Goal: Task Accomplishment & Management: Manage account settings

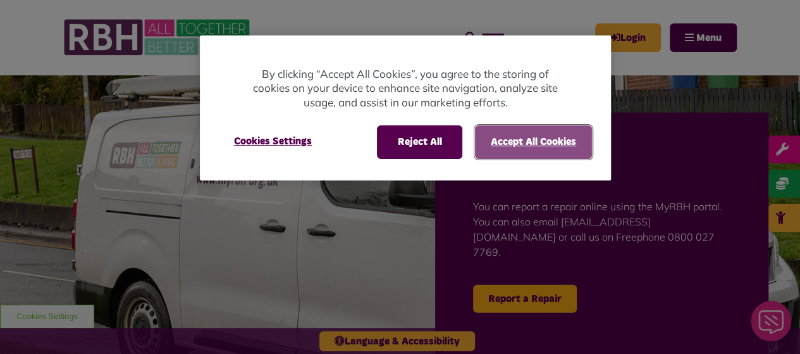
click at [528, 134] on button "Accept All Cookies" at bounding box center [533, 141] width 117 height 33
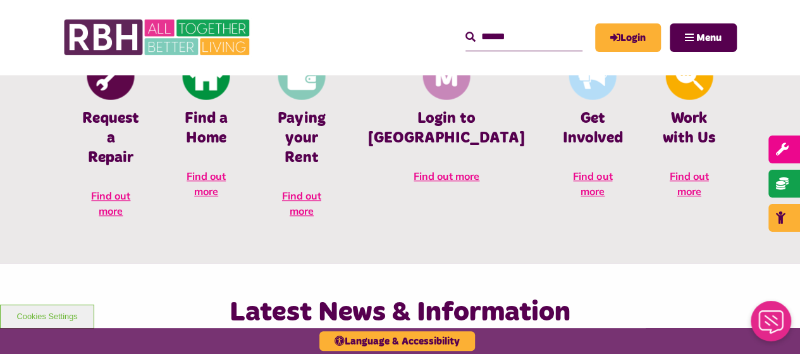
scroll to position [598, 0]
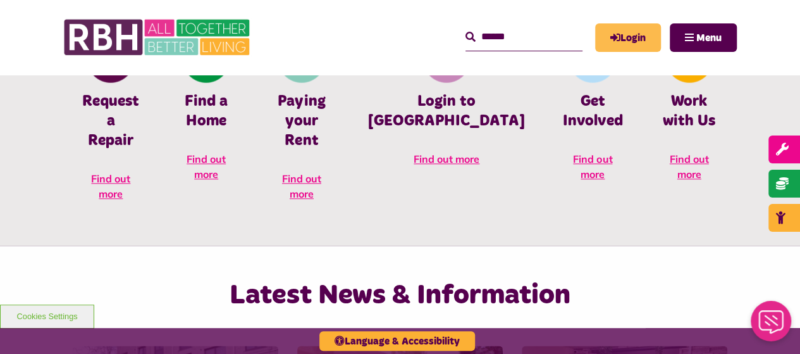
click at [633, 40] on link "Login" at bounding box center [628, 37] width 66 height 28
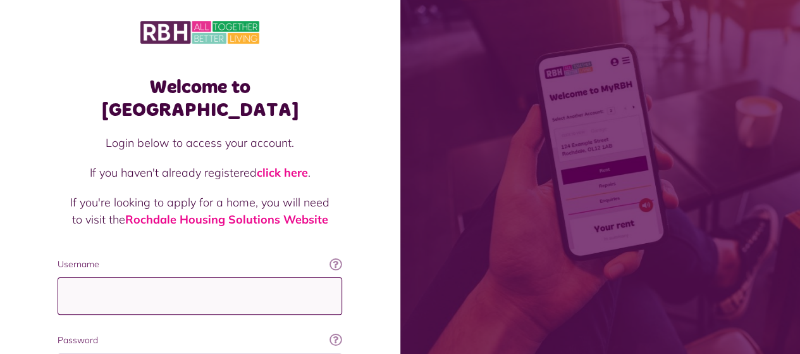
type input "**********"
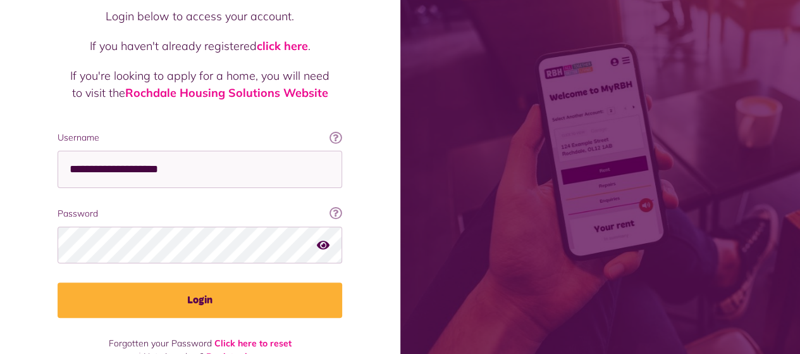
scroll to position [132, 0]
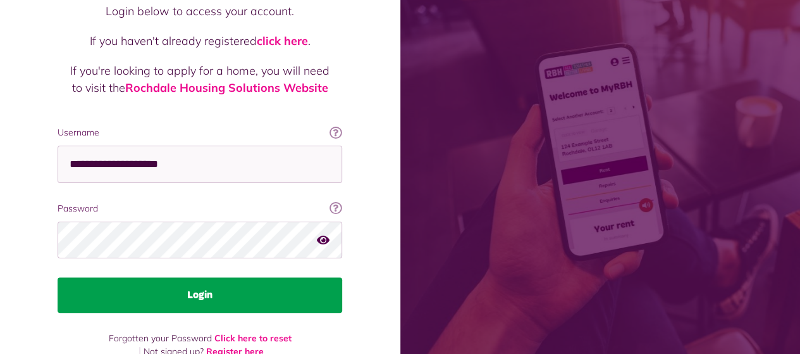
click at [197, 277] on button "Login" at bounding box center [200, 294] width 285 height 35
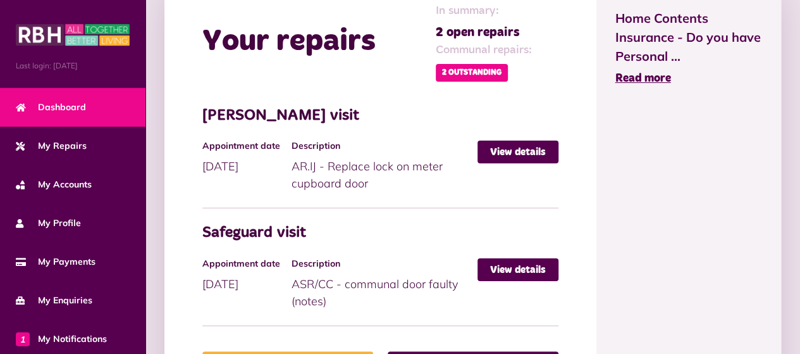
scroll to position [616, 0]
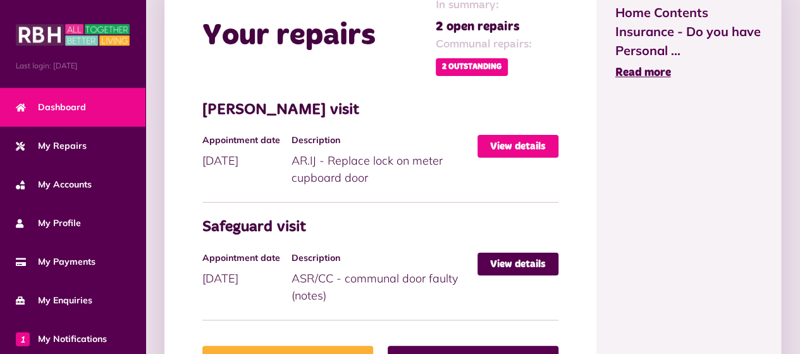
click at [521, 144] on link "View details" at bounding box center [518, 146] width 81 height 23
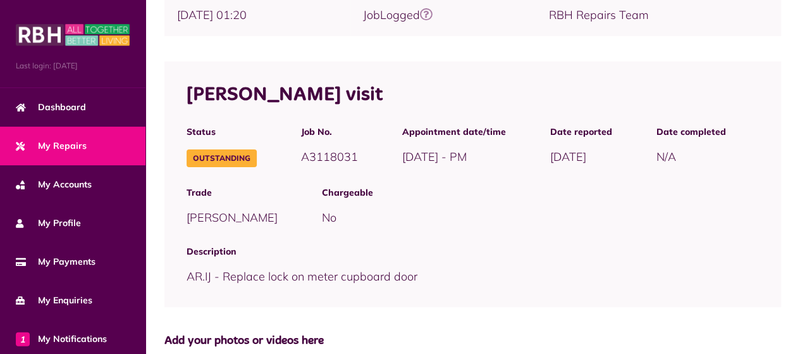
scroll to position [270, 0]
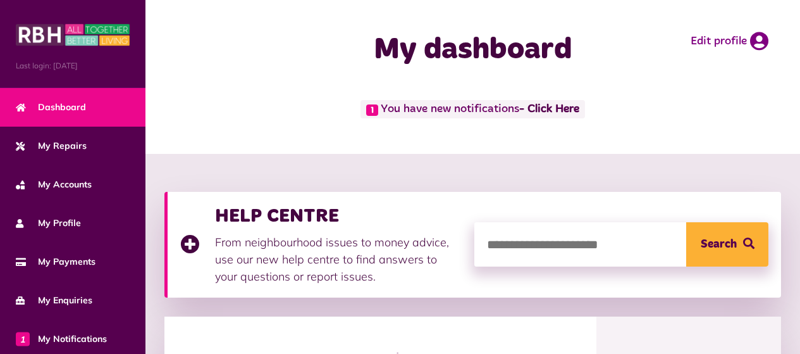
scroll to position [616, 0]
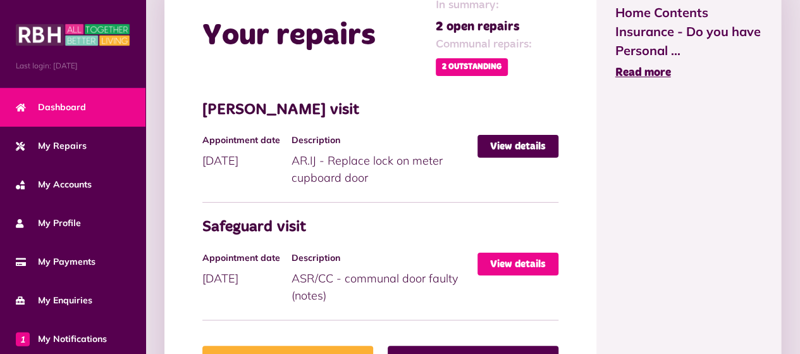
click at [514, 254] on link "View details" at bounding box center [518, 263] width 81 height 23
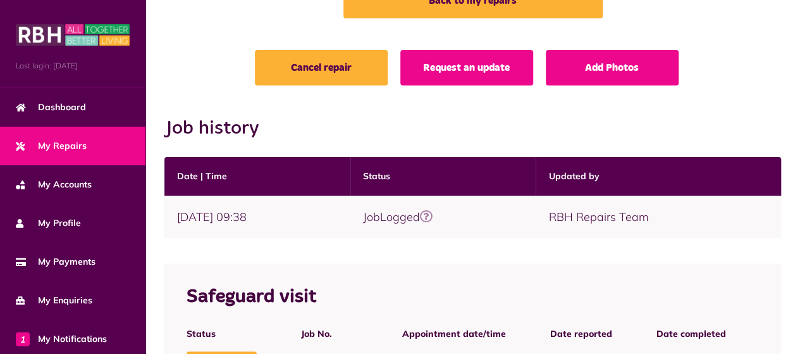
scroll to position [219, 0]
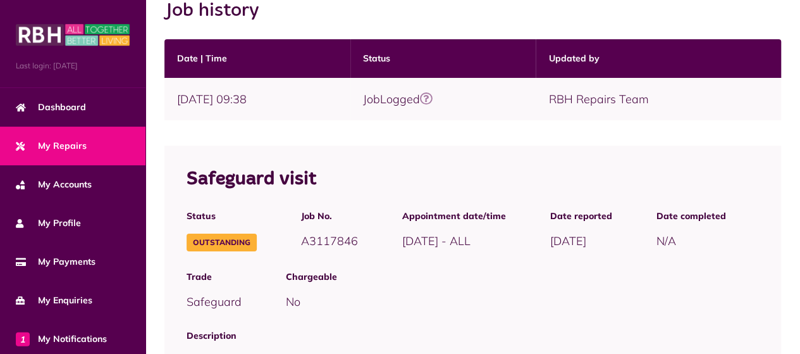
click at [57, 142] on span "My Repairs" at bounding box center [51, 145] width 71 height 13
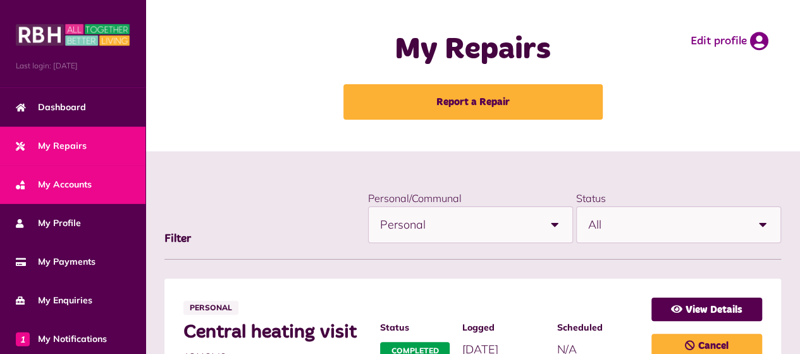
click at [47, 179] on span "My Accounts" at bounding box center [54, 184] width 76 height 13
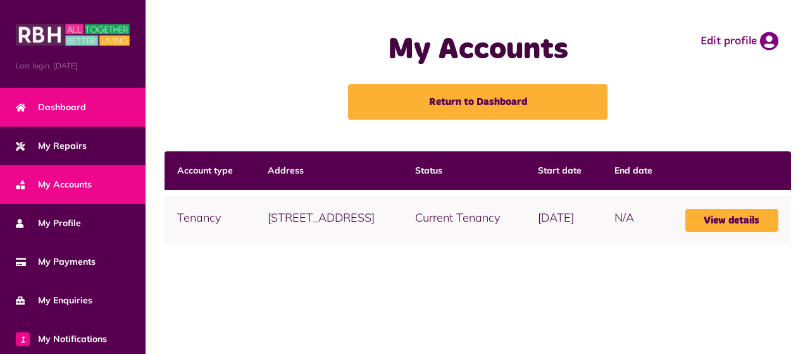
click at [50, 103] on span "Dashboard" at bounding box center [51, 107] width 70 height 13
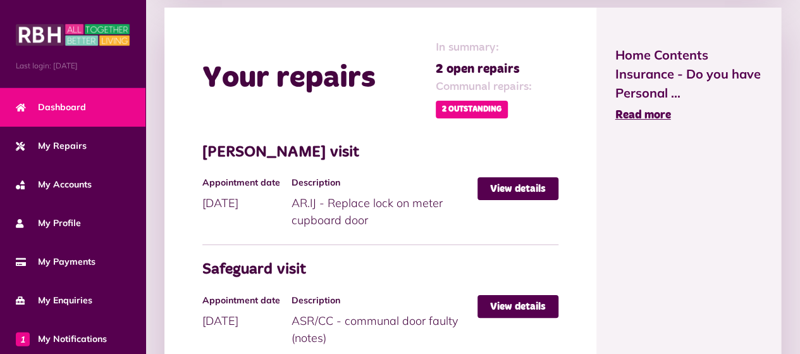
scroll to position [599, 0]
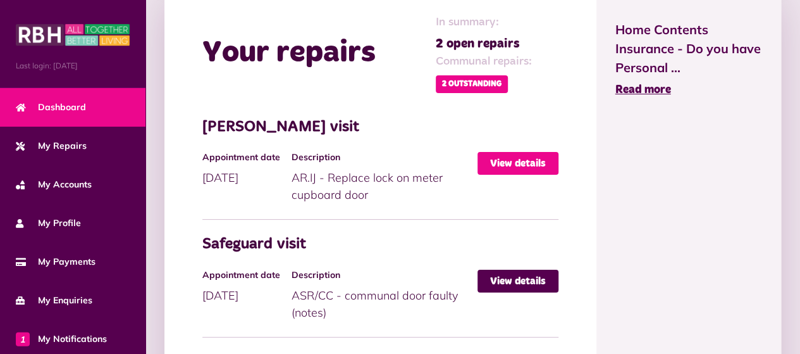
click at [516, 158] on link "View details" at bounding box center [518, 163] width 81 height 23
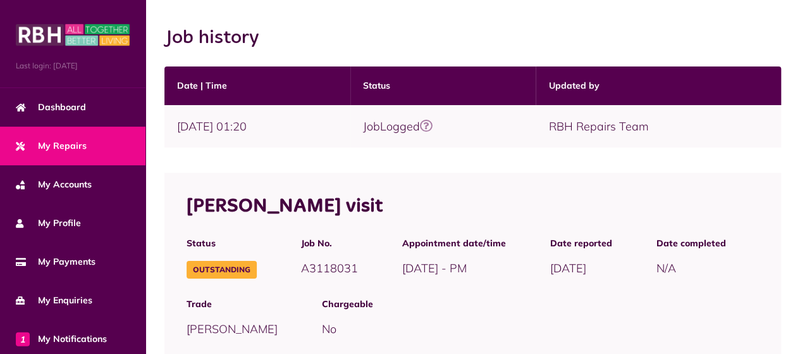
scroll to position [202, 0]
